Goal: Task Accomplishment & Management: Manage account settings

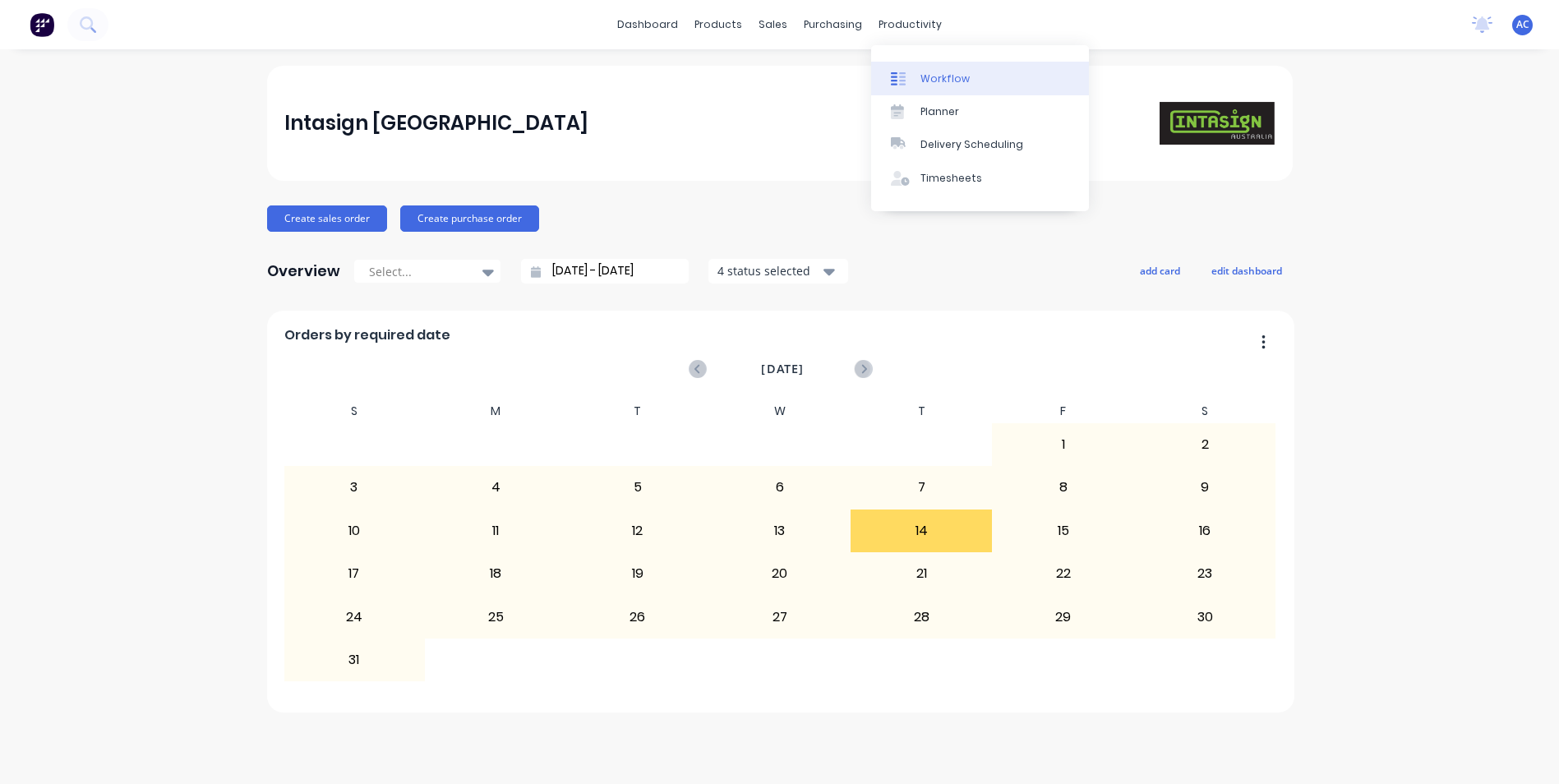
click at [957, 78] on div "Workflow" at bounding box center [944, 79] width 49 height 15
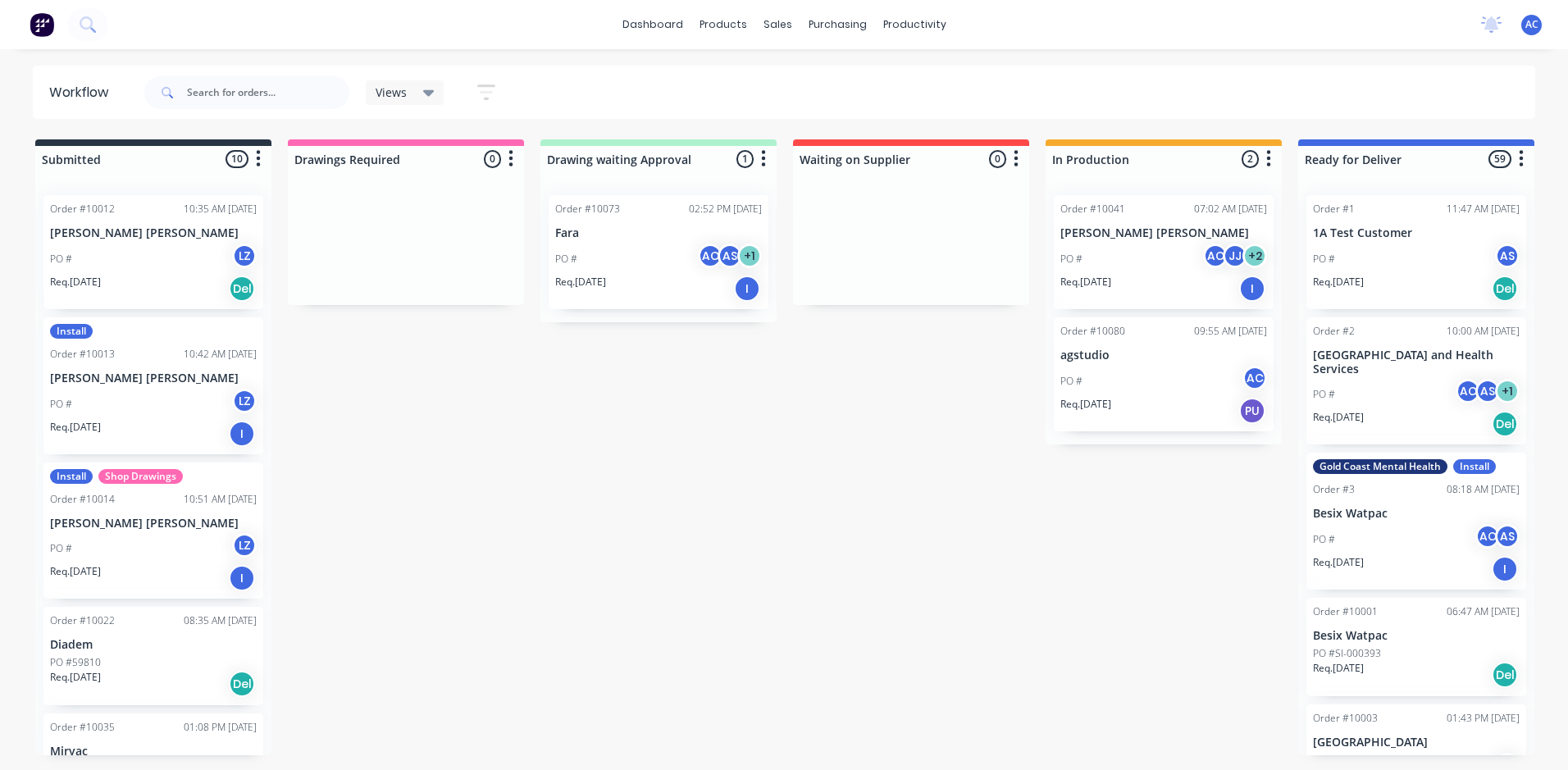
click at [484, 89] on icon "button" at bounding box center [486, 92] width 18 height 21
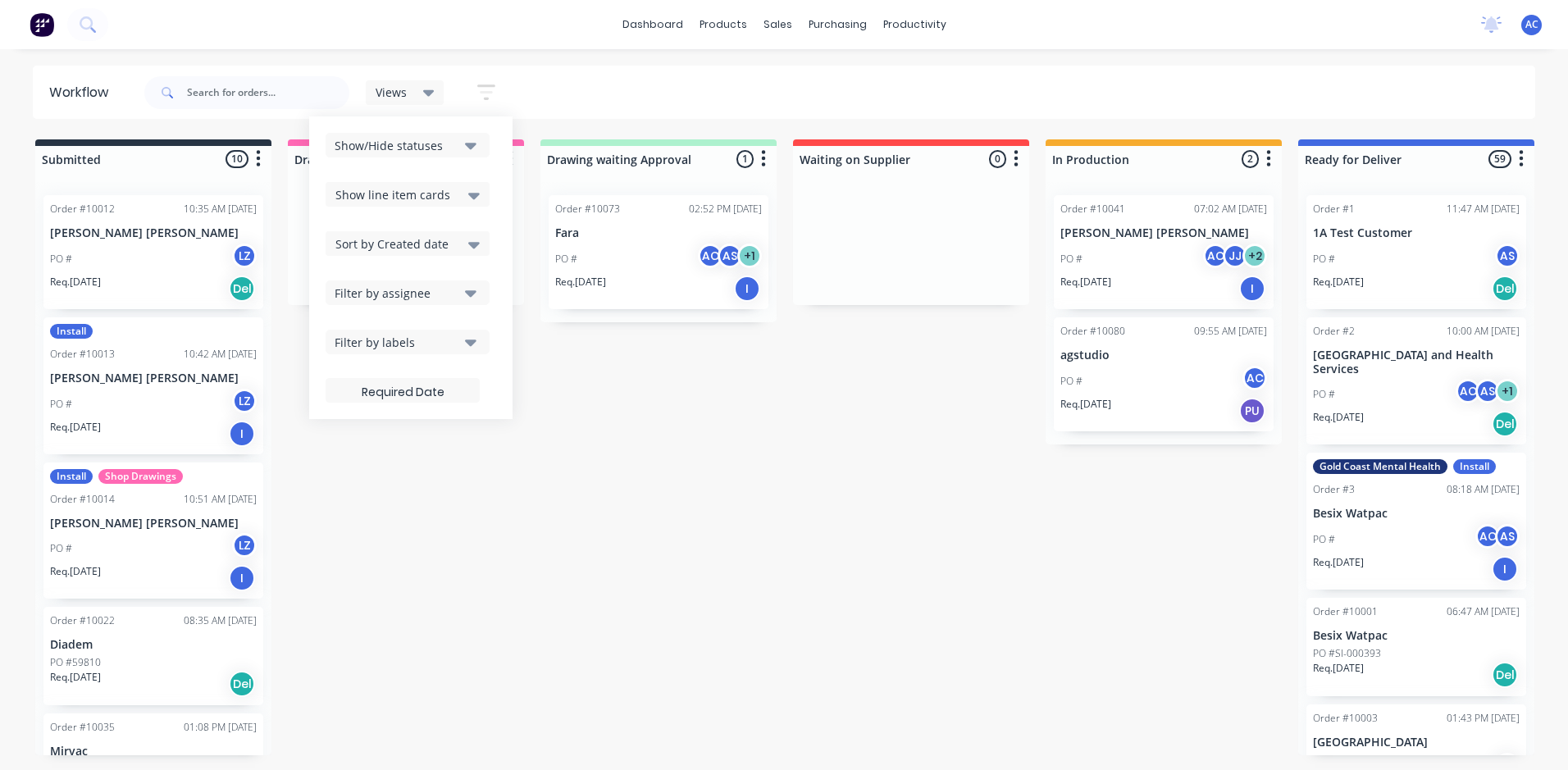
click at [469, 291] on icon "button" at bounding box center [471, 293] width 12 height 18
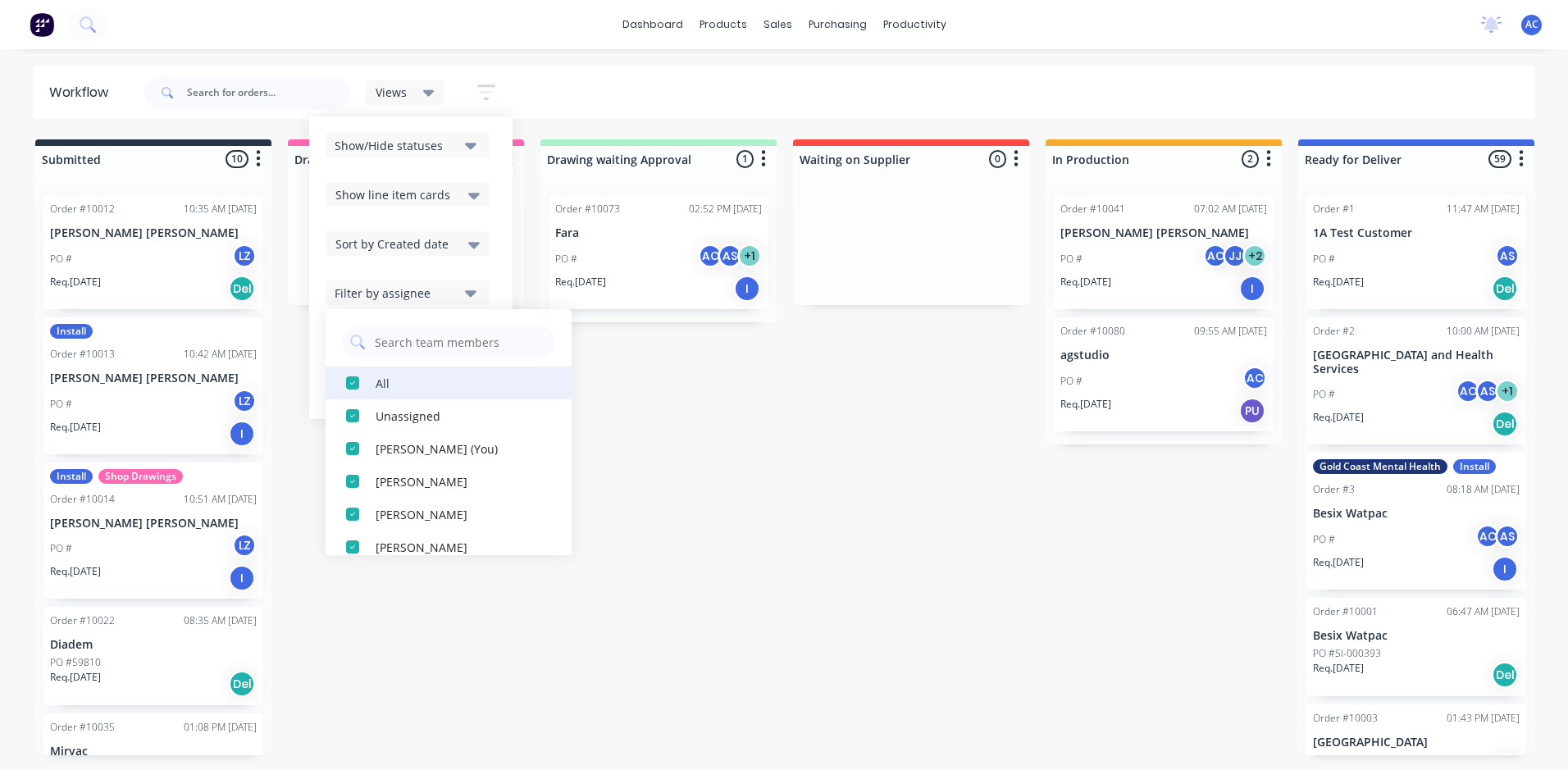
click at [356, 381] on div "button" at bounding box center [352, 382] width 32 height 32
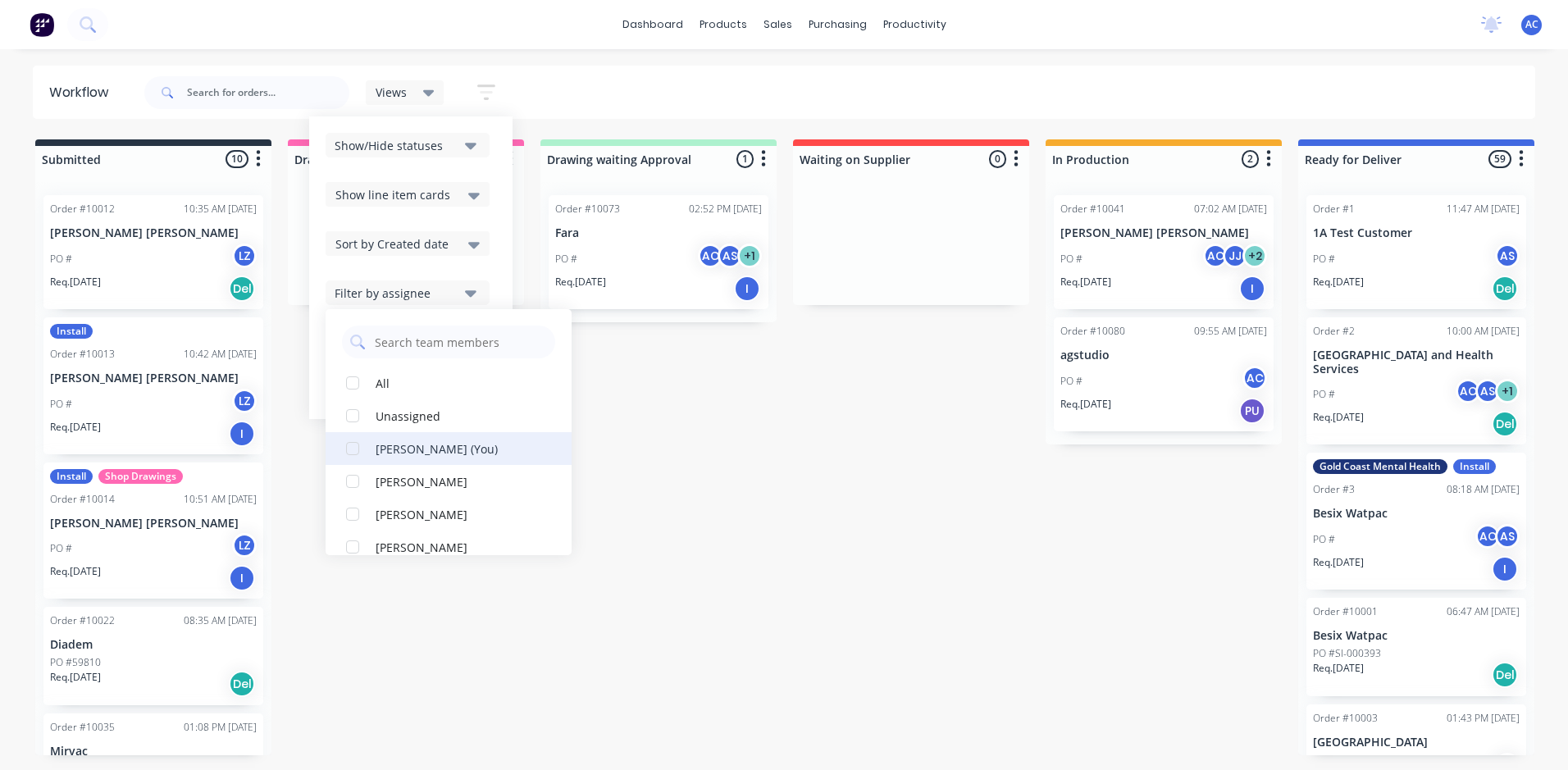
click at [357, 452] on div "button" at bounding box center [352, 448] width 32 height 32
click at [413, 449] on div "[PERSON_NAME] (You)" at bounding box center [457, 448] width 164 height 17
click at [418, 450] on div "[PERSON_NAME] (You)" at bounding box center [457, 448] width 164 height 17
click at [942, 491] on div "Submitted 10 Sort By Created date Required date Order number Customer name Most…" at bounding box center [998, 447] width 2022 height 616
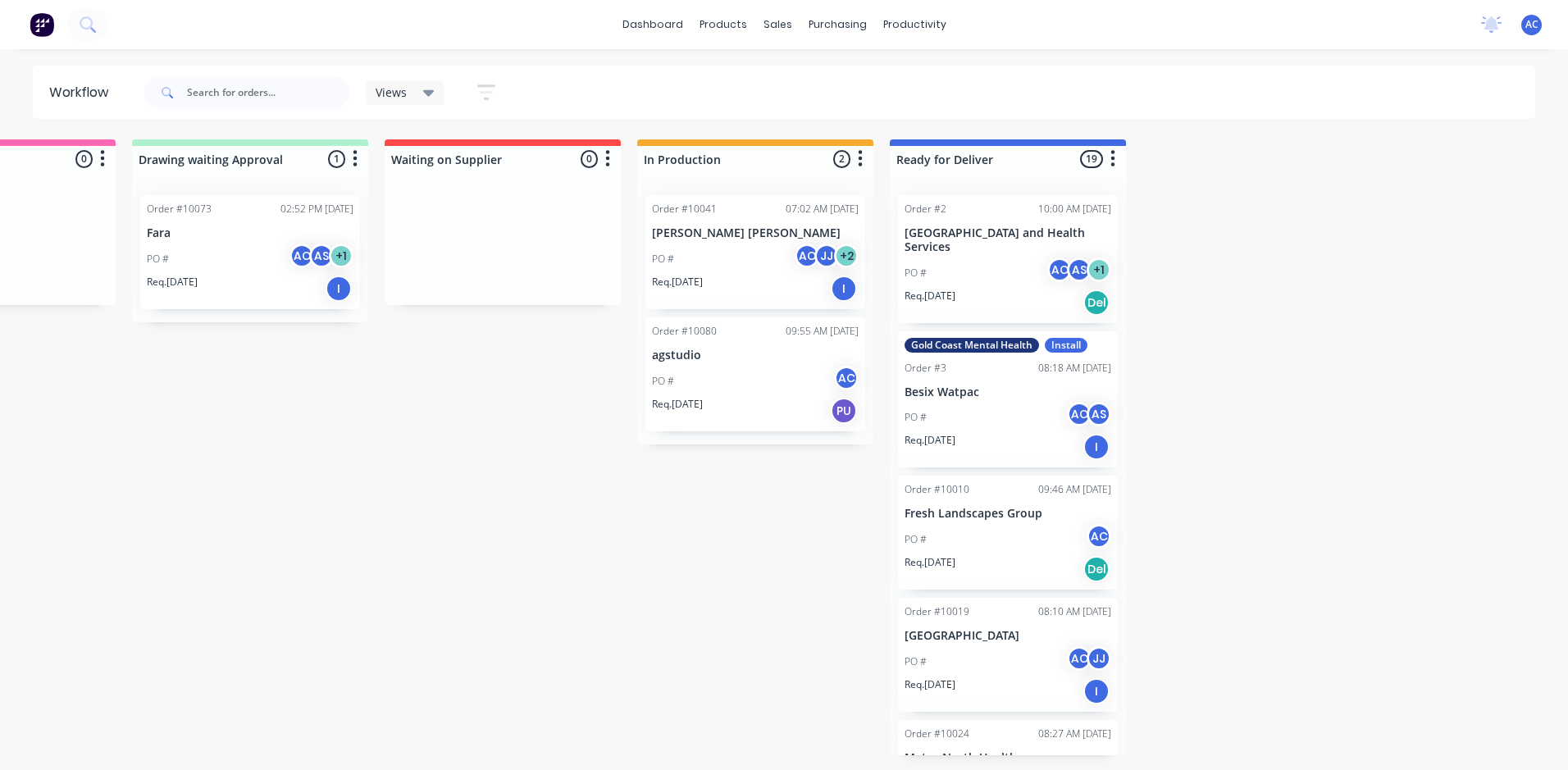
scroll to position [0, 409]
